Goal: Transaction & Acquisition: Purchase product/service

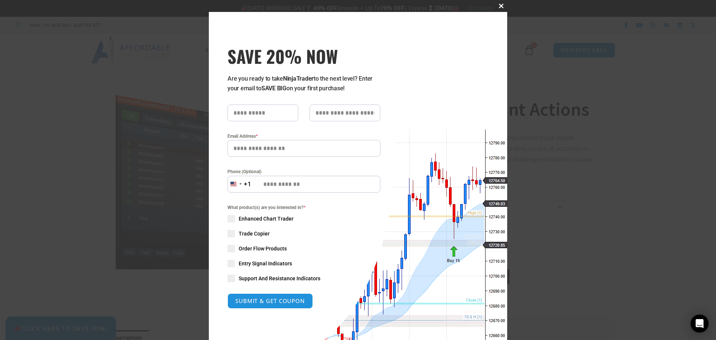
click at [500, 6] on span at bounding box center [501, 6] width 12 height 4
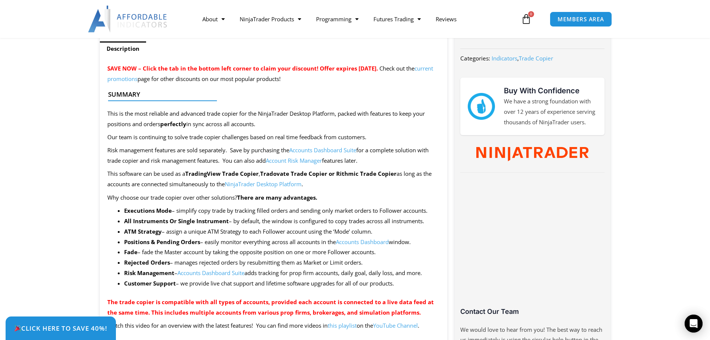
scroll to position [298, 0]
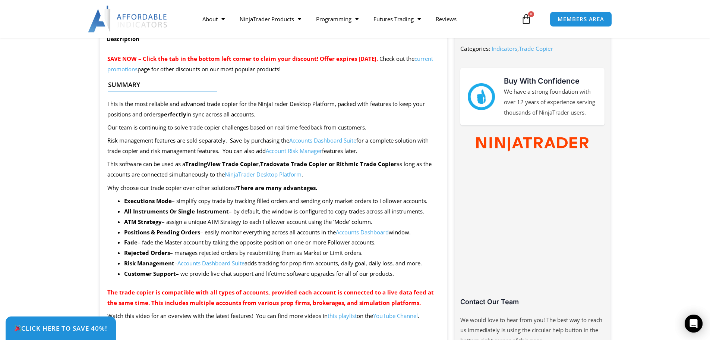
click at [335, 142] on link "Accounts Dashboard Suite" at bounding box center [322, 139] width 67 height 7
